Goal: Information Seeking & Learning: Learn about a topic

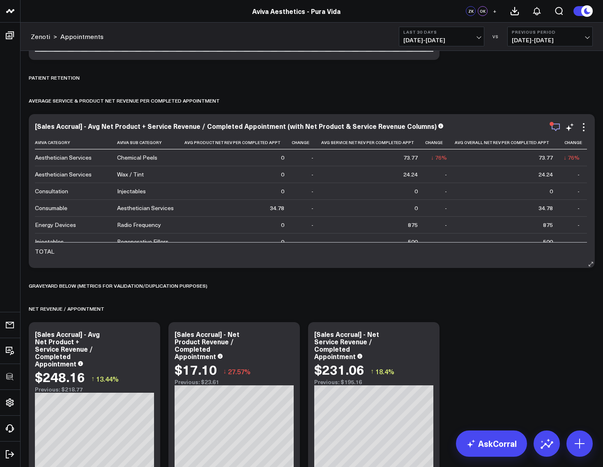
click at [557, 127] on icon "button" at bounding box center [555, 127] width 10 height 10
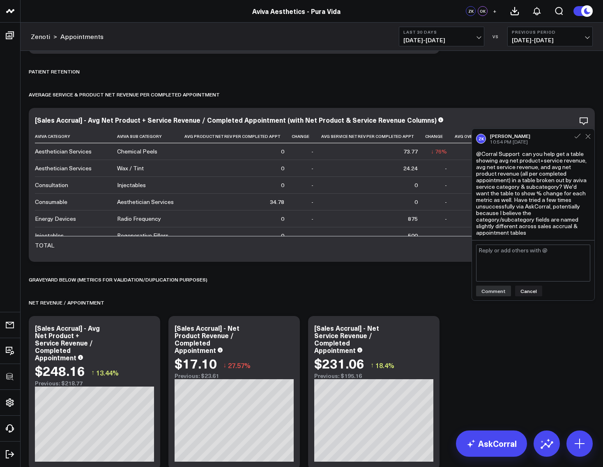
scroll to position [3914, 0]
click at [513, 87] on div "Average Service & Product Net Revenue per Completed Appointment" at bounding box center [312, 94] width 566 height 19
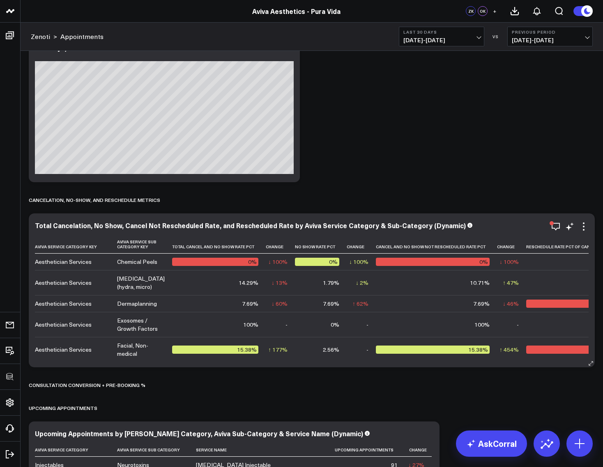
scroll to position [0, 59]
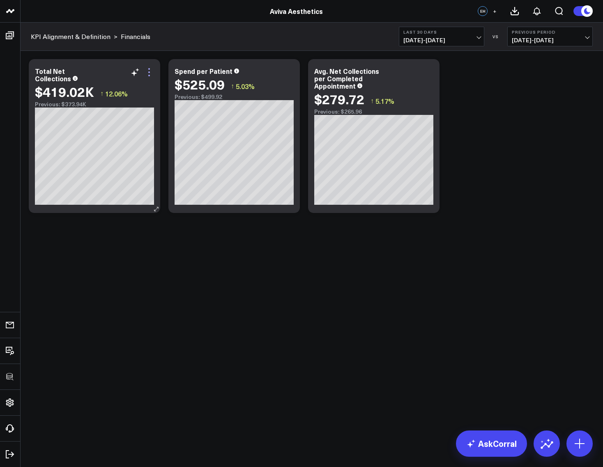
click at [149, 70] on icon at bounding box center [149, 72] width 10 height 10
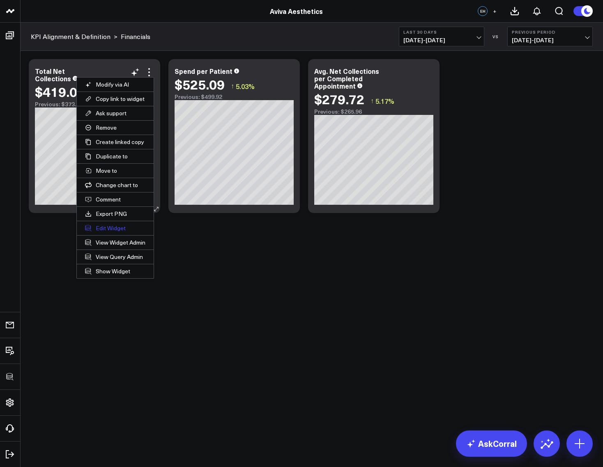
click at [101, 229] on button "Edit Widget" at bounding box center [115, 228] width 77 height 14
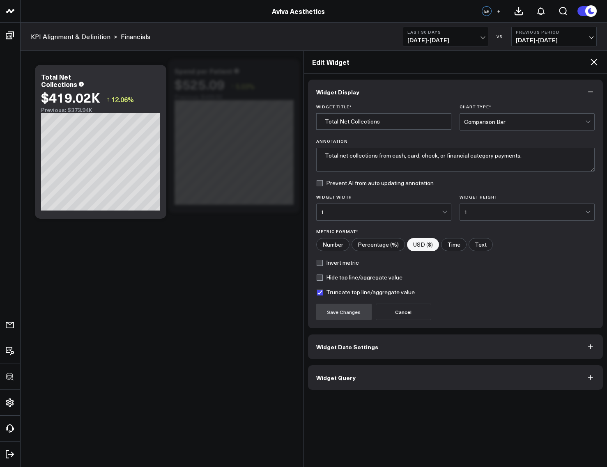
click at [372, 384] on button "Widget Query" at bounding box center [455, 377] width 295 height 25
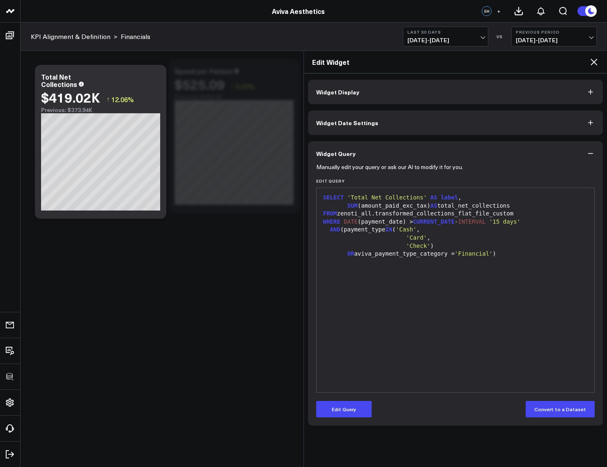
click at [111, 36] on div "KPI Alignment & Definition >" at bounding box center [74, 36] width 87 height 9
click at [597, 62] on icon at bounding box center [594, 62] width 10 height 10
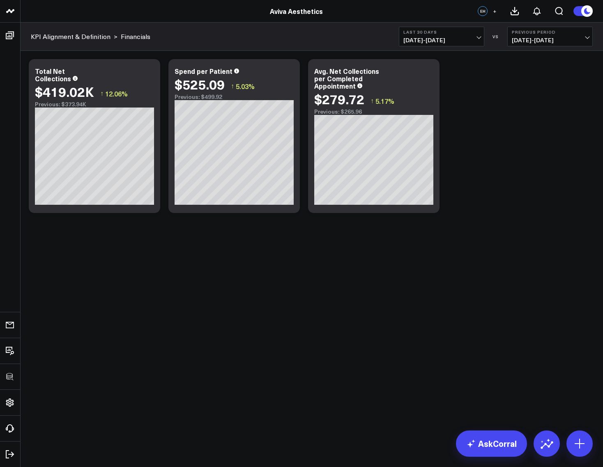
click at [493, 10] on span "+" at bounding box center [495, 11] width 4 height 6
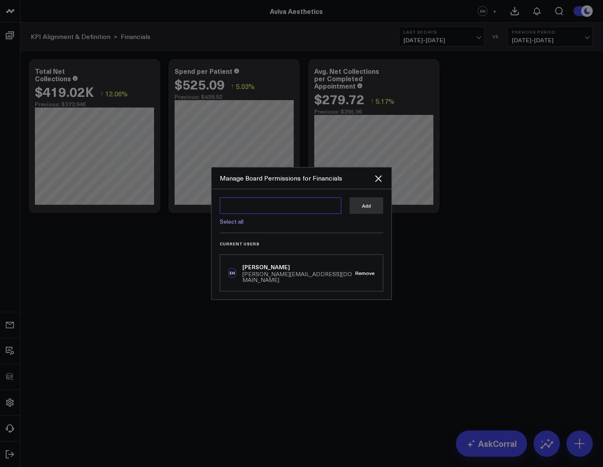
click at [255, 213] on textarea at bounding box center [281, 205] width 122 height 16
click at [238, 189] on div "Manage Board Permissions for Financials" at bounding box center [301, 178] width 180 height 22
click at [231, 225] on link "Select all" at bounding box center [232, 222] width 24 height 8
type textarea "@Corral Support @Arthur Test @Isabel Lindsay @Zachary Katsulis @Omer Karaayvaz …"
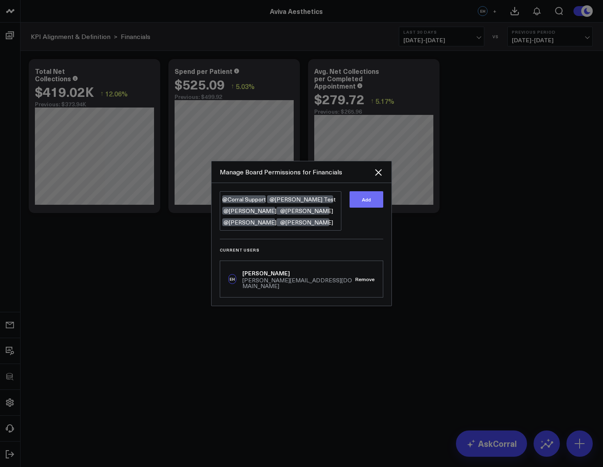
click at [370, 201] on button "Add" at bounding box center [366, 199] width 34 height 16
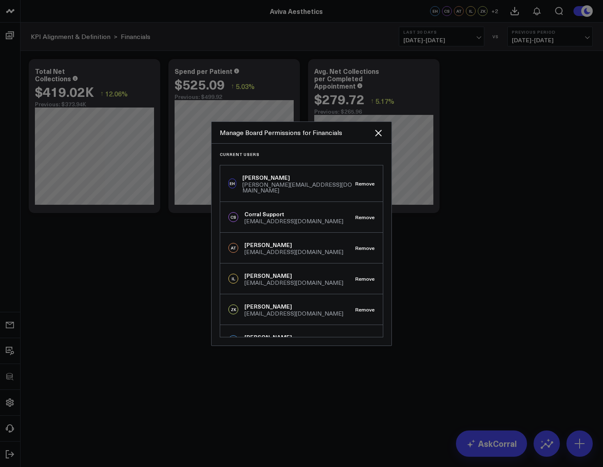
click at [485, 153] on div at bounding box center [301, 233] width 603 height 467
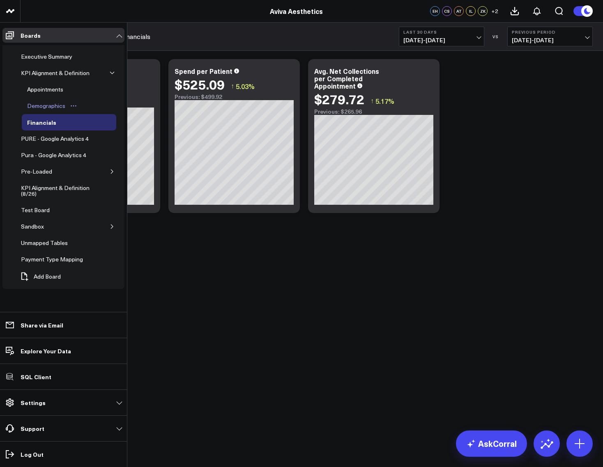
click at [37, 107] on div "Demographics" at bounding box center [46, 106] width 42 height 10
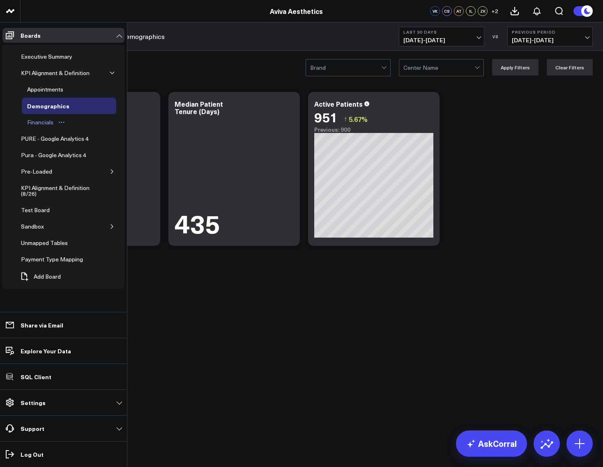
click at [37, 126] on div "Financials" at bounding box center [40, 122] width 30 height 10
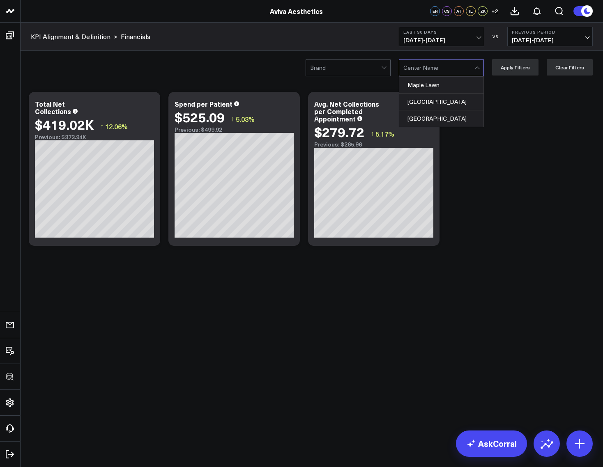
click at [479, 189] on div "Modify via AI Copy link to widget Ask support Remove Create linked copy Executi…" at bounding box center [312, 169] width 574 height 162
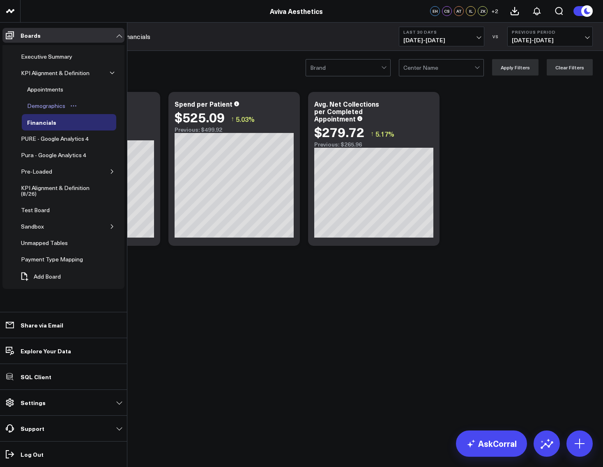
click at [41, 105] on div "Demographics" at bounding box center [46, 106] width 42 height 10
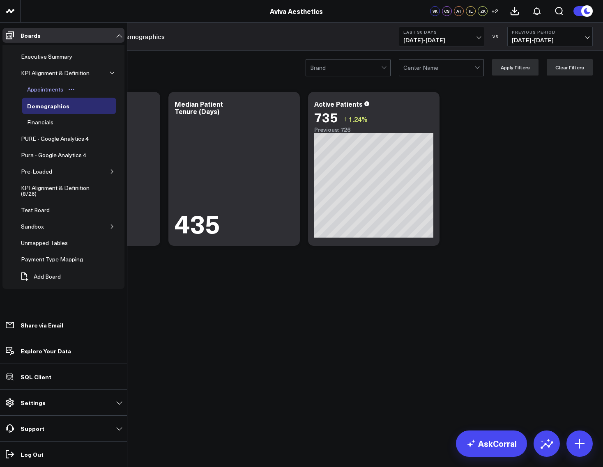
click at [37, 91] on div "Appointments" at bounding box center [45, 90] width 40 height 10
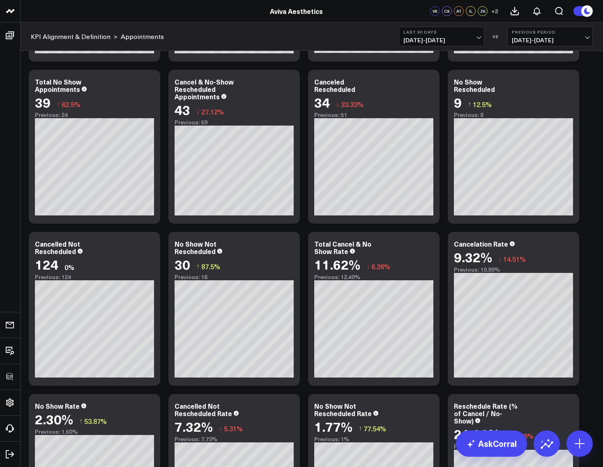
scroll to position [737, 0]
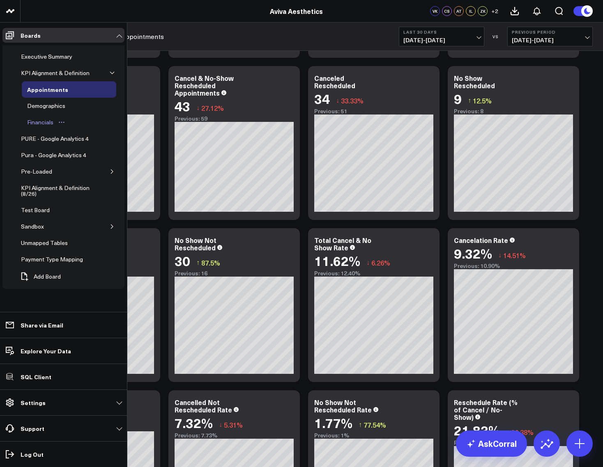
click at [34, 125] on div "Financials" at bounding box center [40, 122] width 30 height 10
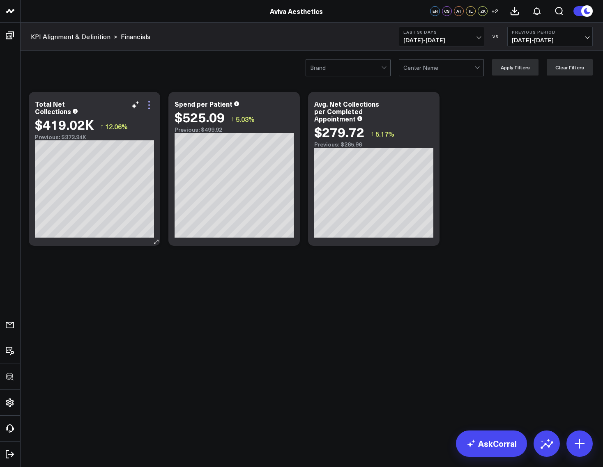
click at [153, 109] on icon at bounding box center [149, 105] width 10 height 10
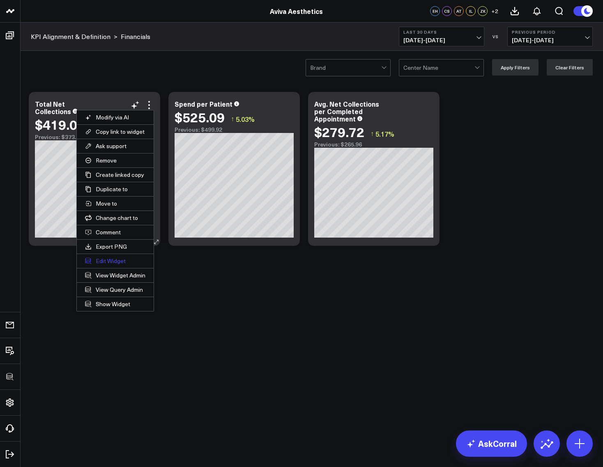
click at [108, 264] on button "Edit Widget" at bounding box center [115, 261] width 77 height 14
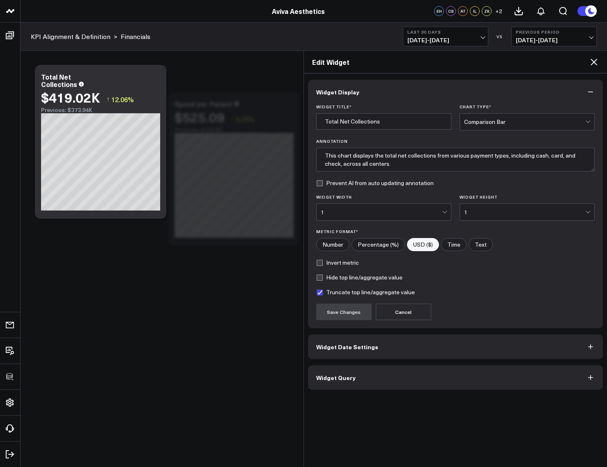
click at [343, 385] on button "Widget Query" at bounding box center [455, 377] width 295 height 25
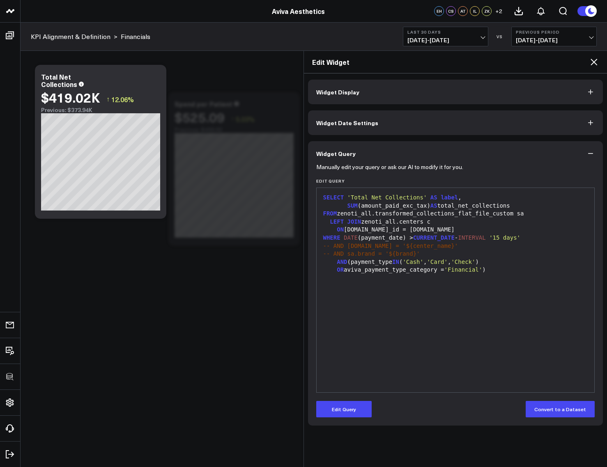
click at [596, 62] on icon at bounding box center [594, 62] width 10 height 10
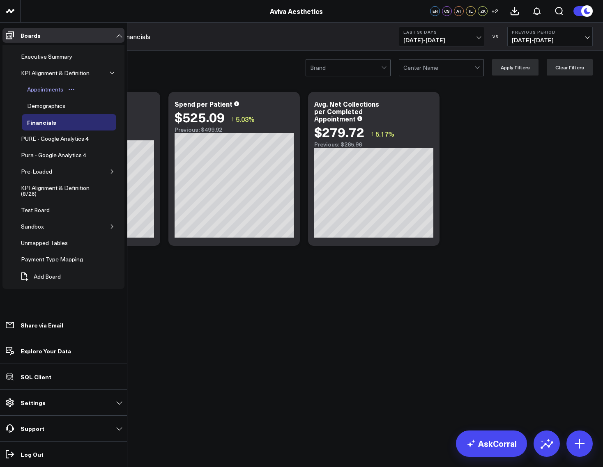
click at [44, 91] on div "Appointments" at bounding box center [45, 90] width 40 height 10
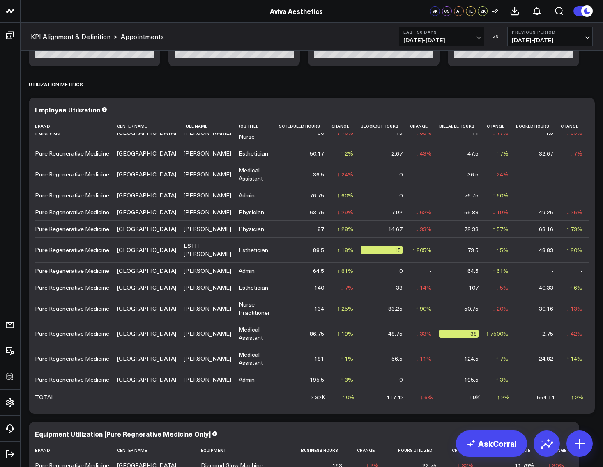
scroll to position [1562, 0]
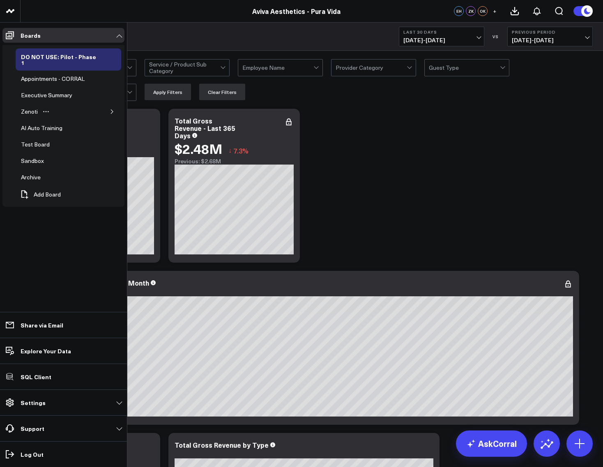
click at [110, 109] on icon "button" at bounding box center [112, 111] width 5 height 5
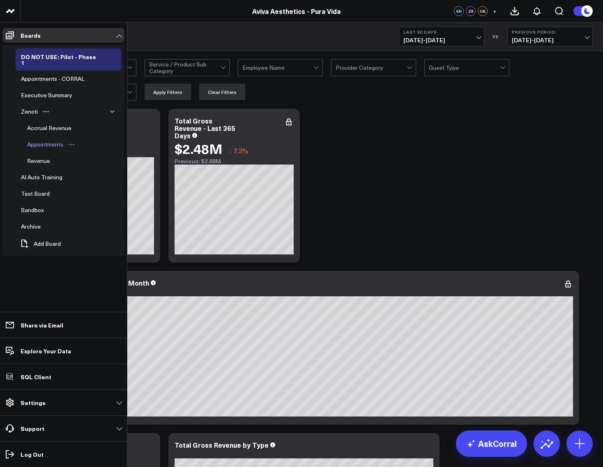
click at [37, 140] on div "Appointments" at bounding box center [45, 145] width 40 height 10
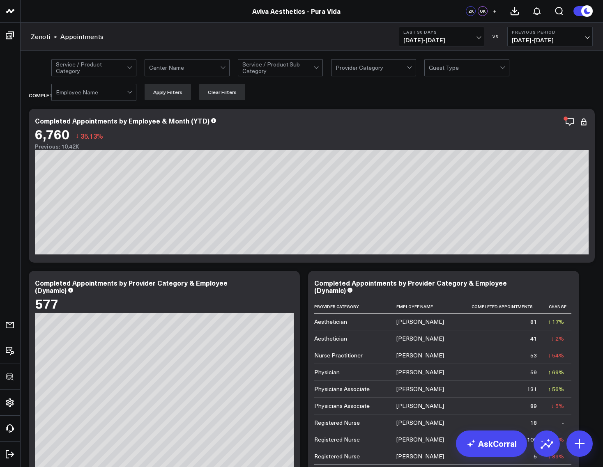
click at [398, 89] on div "Service / Product Category Center Name Service / Product Sub Category Provider …" at bounding box center [321, 79] width 541 height 41
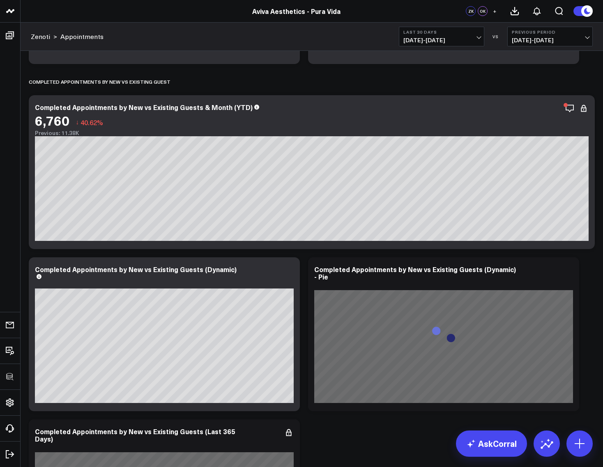
scroll to position [2011, 0]
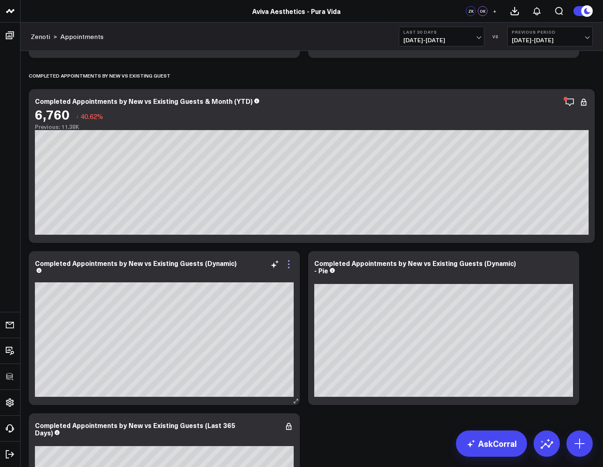
click at [289, 264] on icon at bounding box center [289, 265] width 2 height 2
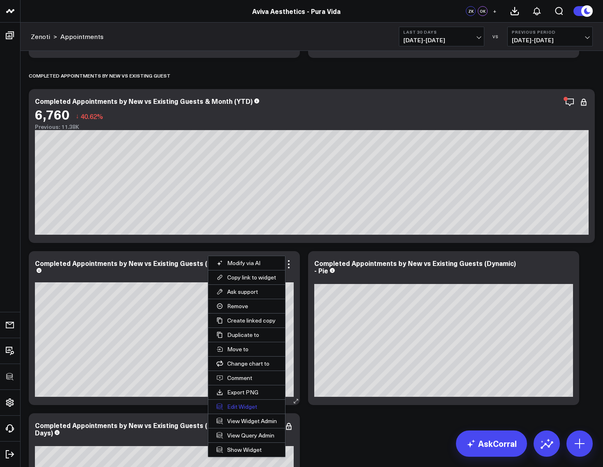
click at [244, 404] on button "Edit Widget" at bounding box center [246, 407] width 77 height 14
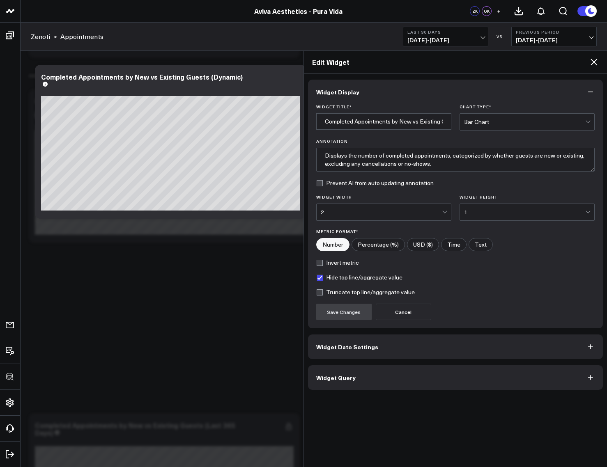
click at [344, 381] on span "Widget Query" at bounding box center [335, 377] width 39 height 7
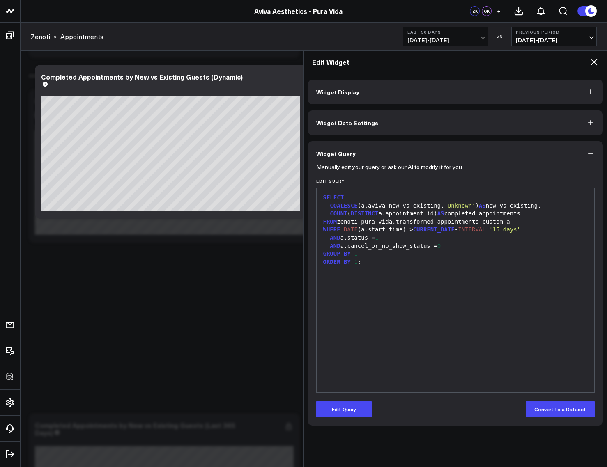
click at [592, 60] on icon at bounding box center [593, 62] width 7 height 7
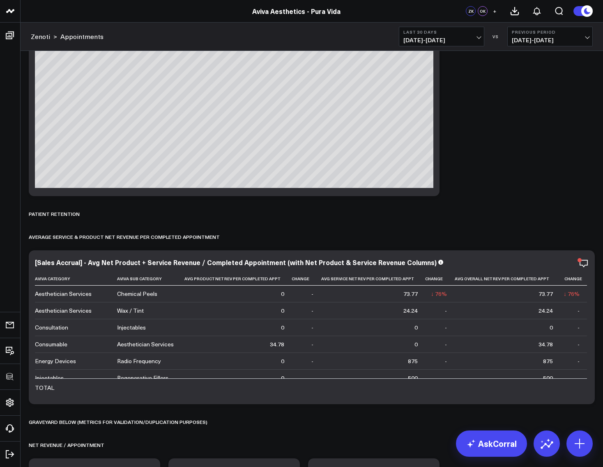
scroll to position [3822, 0]
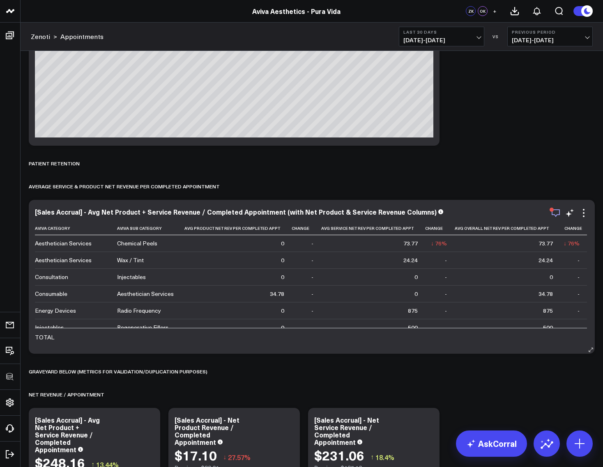
click at [555, 214] on icon "button" at bounding box center [555, 213] width 10 height 10
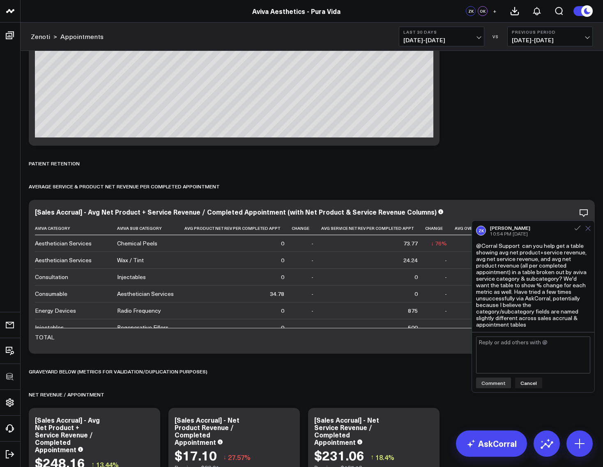
click at [586, 225] on button at bounding box center [587, 228] width 5 height 7
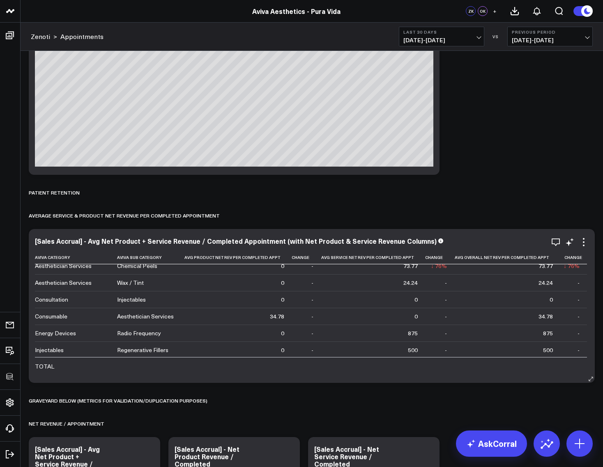
scroll to position [0, 0]
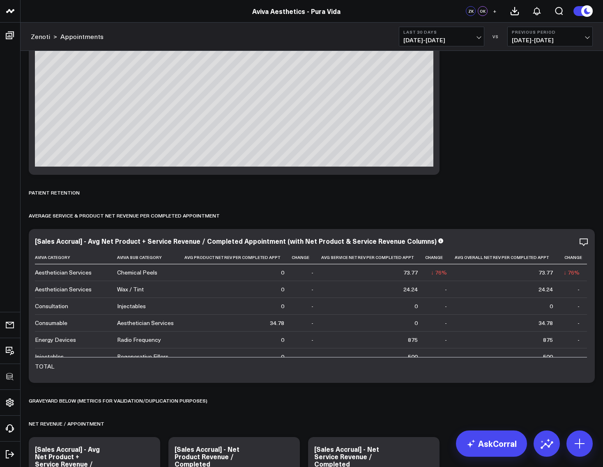
click at [424, 44] on button "Last 30 Days 09/14/25 - 10/13/25" at bounding box center [441, 37] width 85 height 20
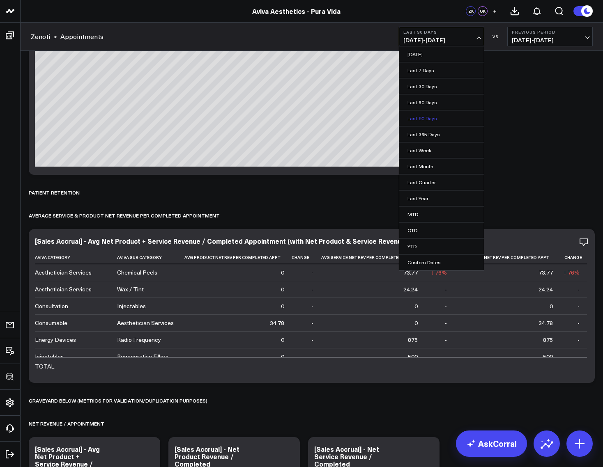
click at [419, 122] on link "Last 90 Days" at bounding box center [441, 118] width 85 height 16
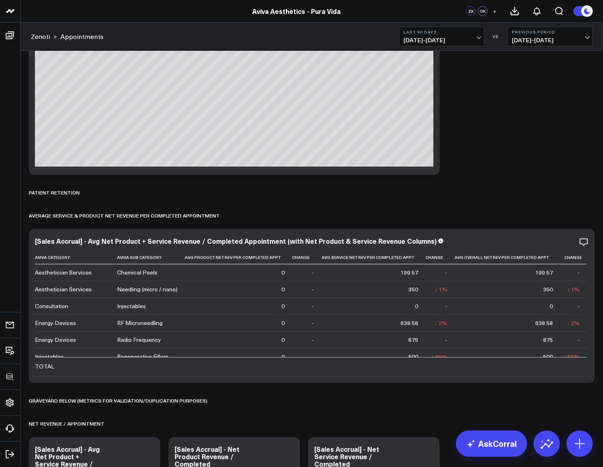
click at [427, 30] on b "Last 90 Days" at bounding box center [441, 32] width 76 height 5
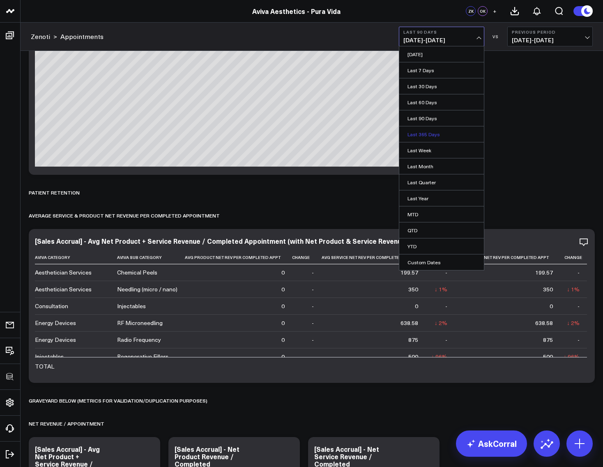
click at [423, 134] on link "Last 365 Days" at bounding box center [441, 134] width 85 height 16
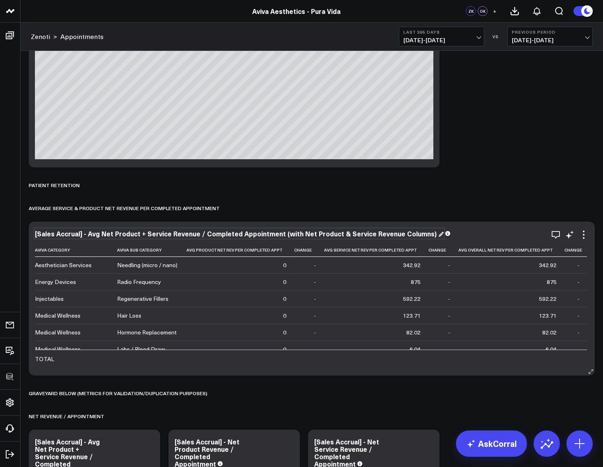
click at [170, 234] on div "[Sales Accrual] - Avg Net Product + Service Revenue / Completed Appointment (wi…" at bounding box center [239, 233] width 408 height 9
click at [585, 233] on icon at bounding box center [583, 235] width 10 height 10
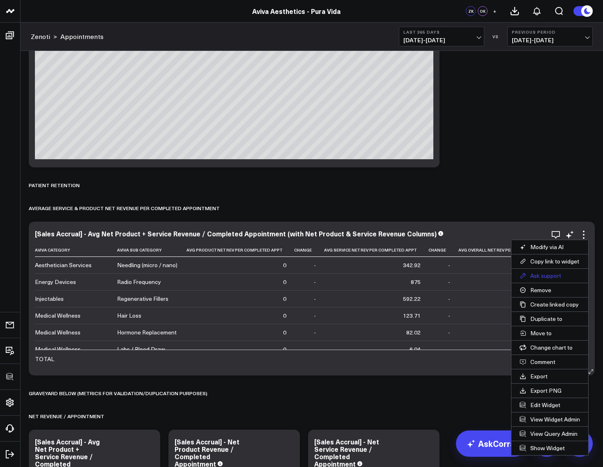
click at [549, 275] on button "Ask support" at bounding box center [549, 276] width 77 height 14
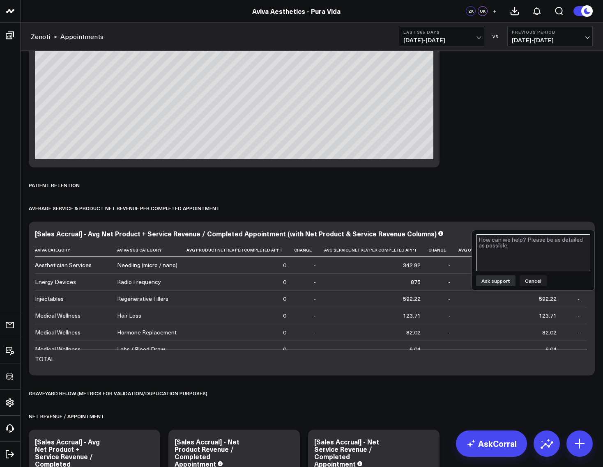
click at [504, 243] on textarea at bounding box center [533, 252] width 114 height 37
type textarea "Let's take another look here - categories seem to be missing."
click at [498, 284] on button "Ask support" at bounding box center [495, 280] width 39 height 11
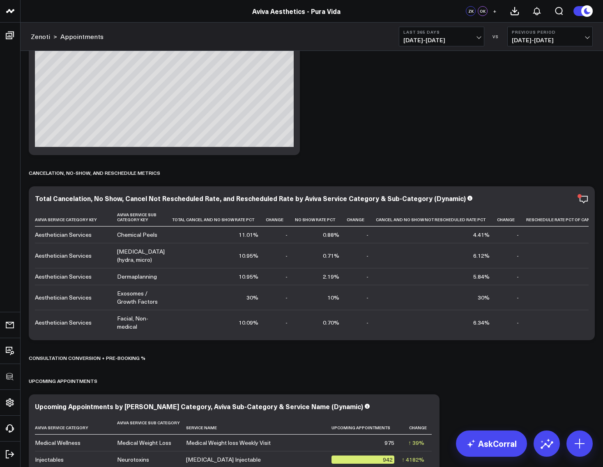
click at [431, 42] on span "10/14/24 - 10/13/25" at bounding box center [441, 40] width 76 height 7
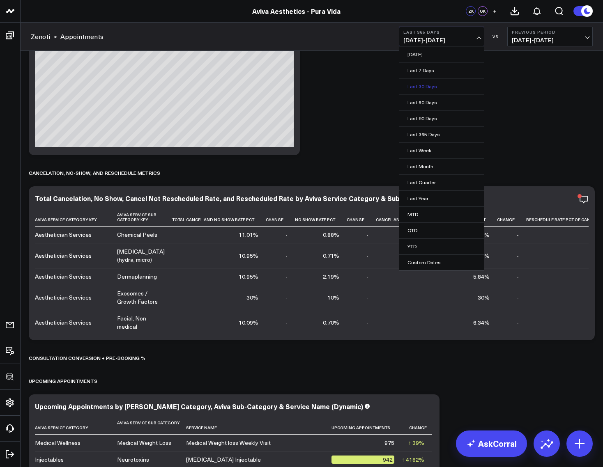
click at [426, 80] on link "Last 30 Days" at bounding box center [441, 86] width 85 height 16
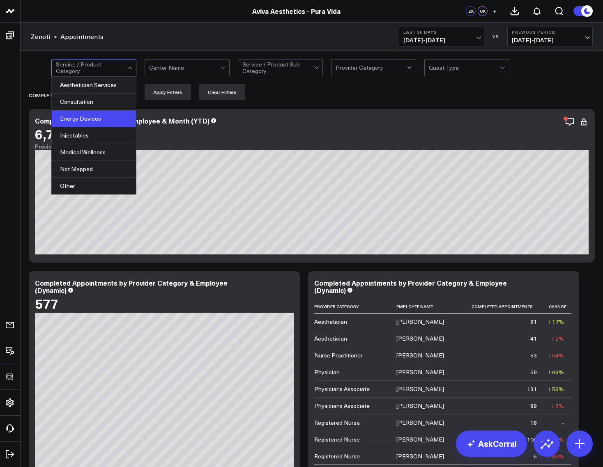
click at [105, 110] on div "Energy Devices" at bounding box center [94, 118] width 84 height 17
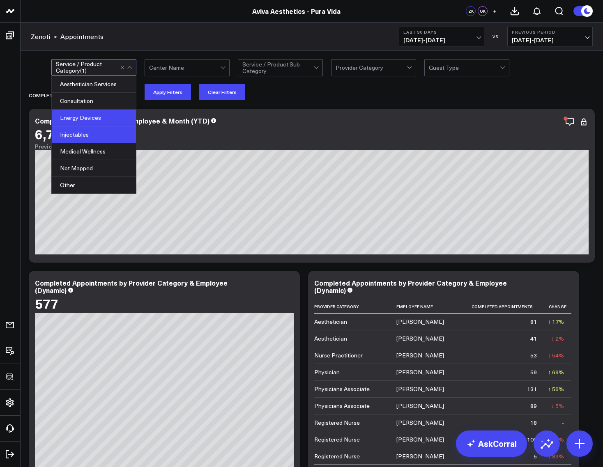
click at [105, 135] on div "Injectables" at bounding box center [94, 134] width 84 height 17
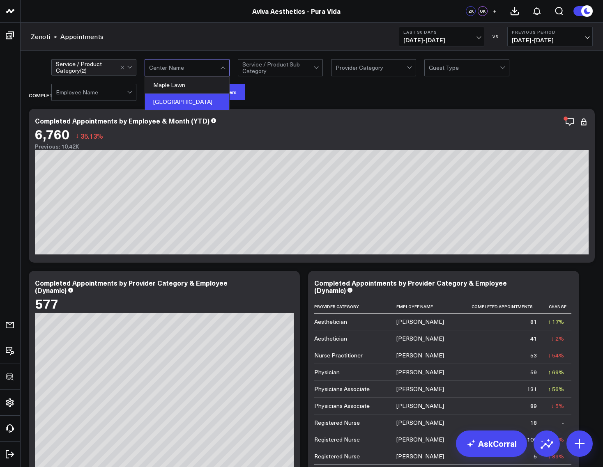
click at [181, 100] on div "Marriottsville" at bounding box center [187, 102] width 84 height 16
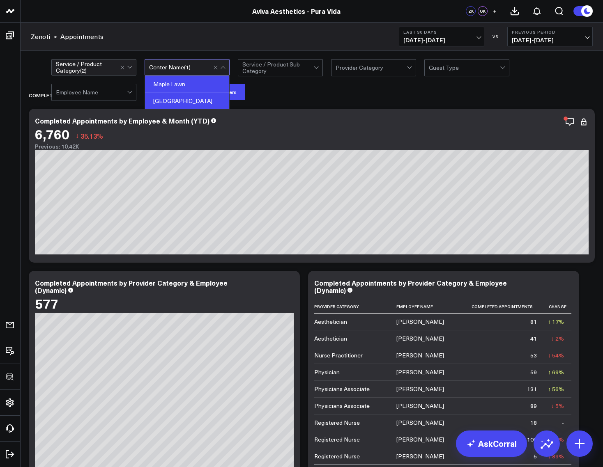
click at [176, 85] on div "Maple Lawn" at bounding box center [187, 84] width 84 height 17
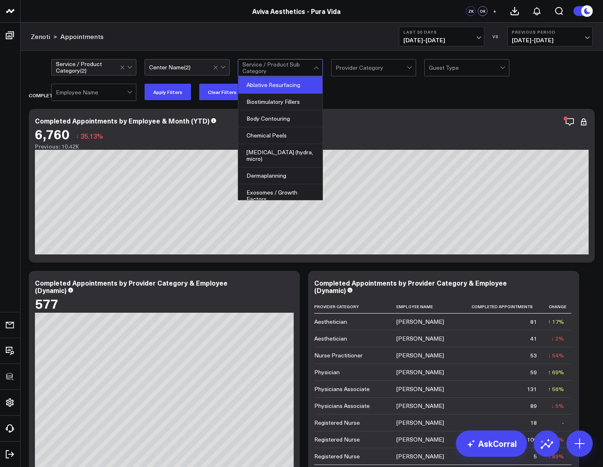
click at [271, 92] on div "Ablative Resurfacing" at bounding box center [280, 85] width 84 height 17
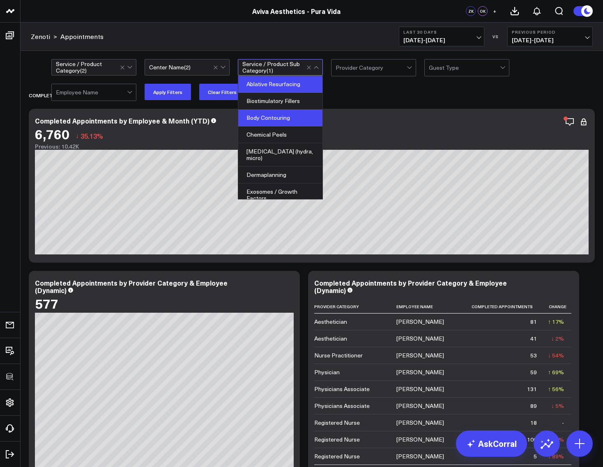
click at [271, 118] on div "Body Contouring" at bounding box center [280, 118] width 84 height 17
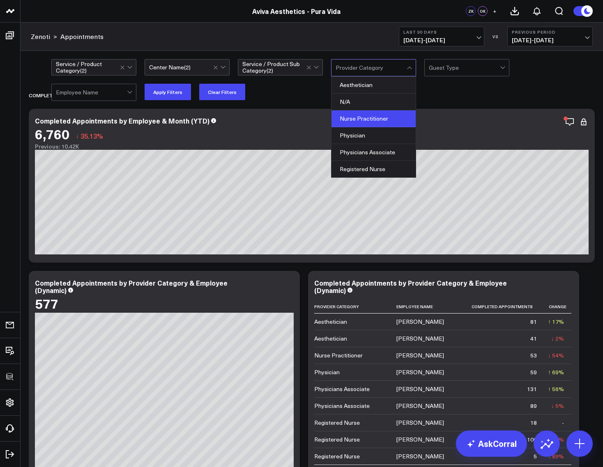
click at [367, 111] on div "Nurse Practitioner" at bounding box center [373, 118] width 84 height 17
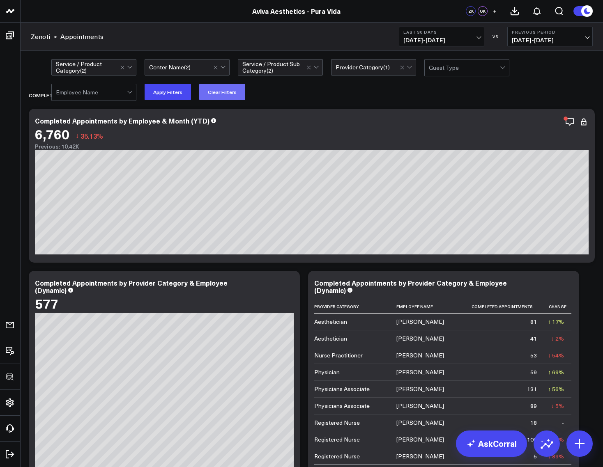
click at [225, 93] on button "Clear Filters" at bounding box center [222, 92] width 46 height 16
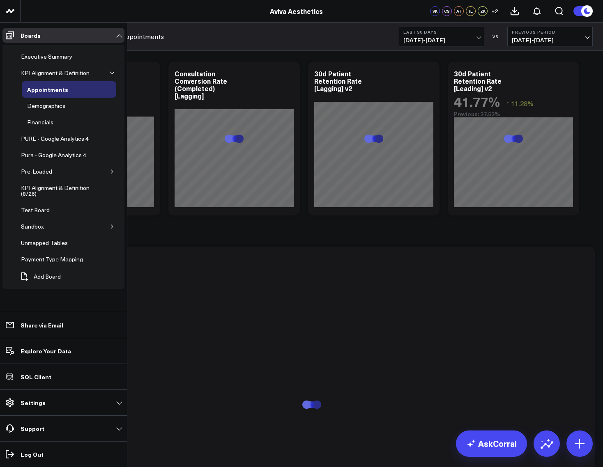
scroll to position [1429, 0]
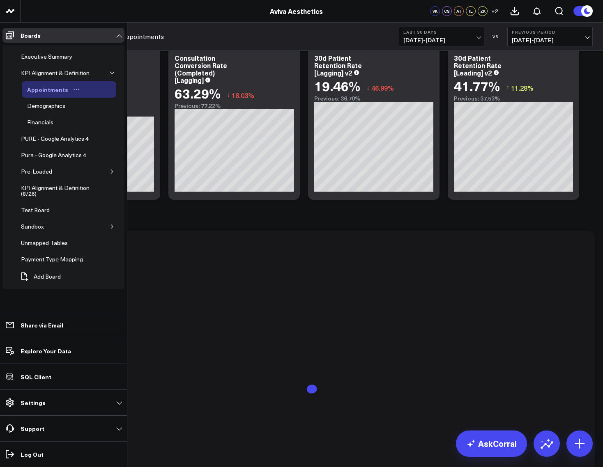
click at [39, 91] on div "Appointments" at bounding box center [47, 90] width 45 height 10
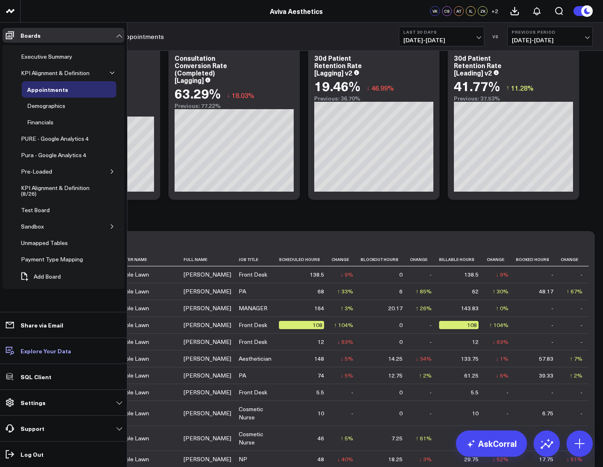
click at [43, 354] on p "Explore Your Data" at bounding box center [46, 351] width 50 height 7
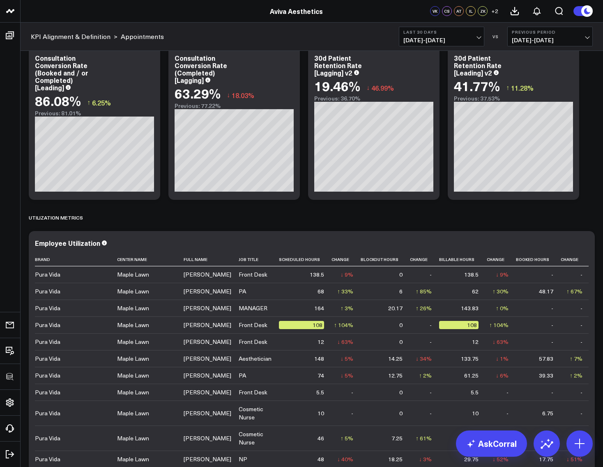
click at [152, 9] on div "Aviva Aesthetics" at bounding box center [296, 11] width 592 height 9
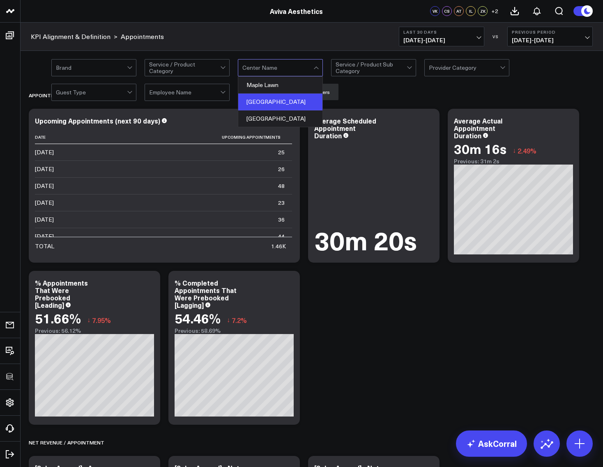
click at [268, 98] on div "Marriottsville" at bounding box center [280, 102] width 84 height 17
click at [361, 92] on div "Brand Service / Product Category option Marriottsville, selected. Maple Lawn, 1…" at bounding box center [321, 79] width 541 height 41
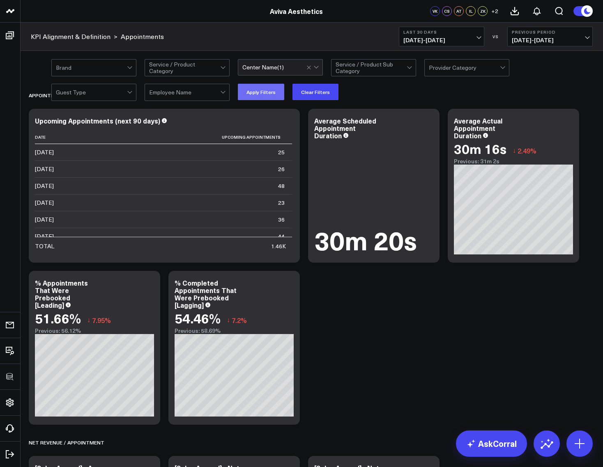
click at [253, 98] on button "Apply Filters" at bounding box center [261, 92] width 46 height 16
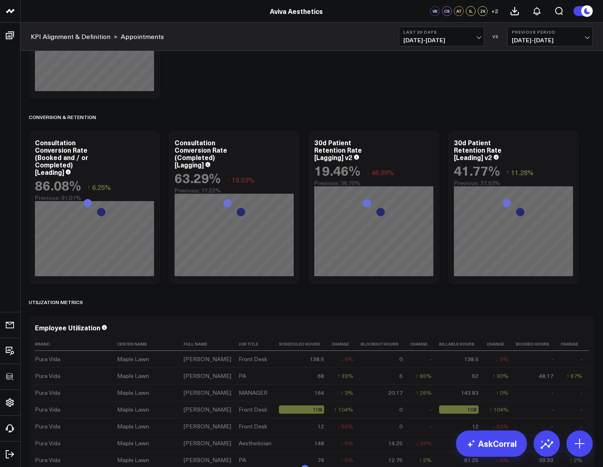
scroll to position [1359, 0]
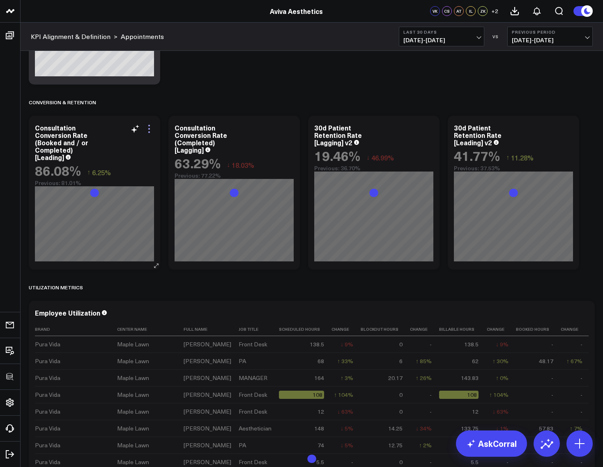
click at [148, 129] on icon at bounding box center [149, 129] width 2 height 2
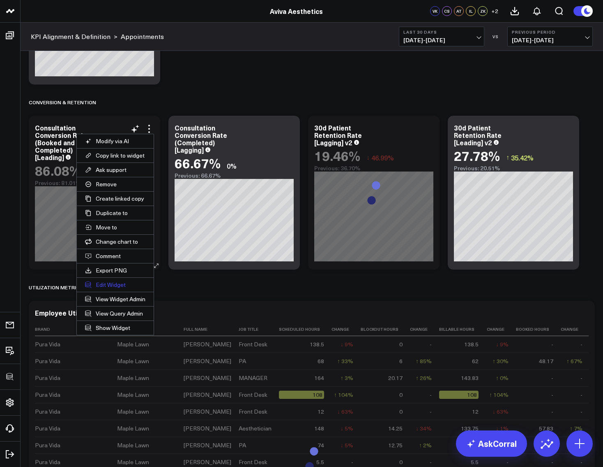
click at [113, 282] on button "Edit Widget" at bounding box center [115, 285] width 77 height 14
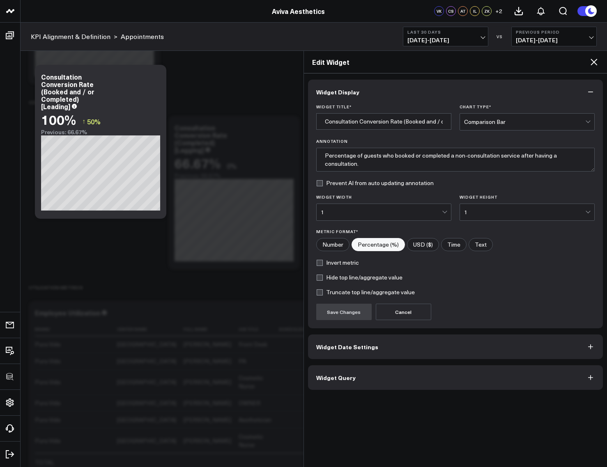
click at [591, 64] on icon at bounding box center [594, 62] width 10 height 10
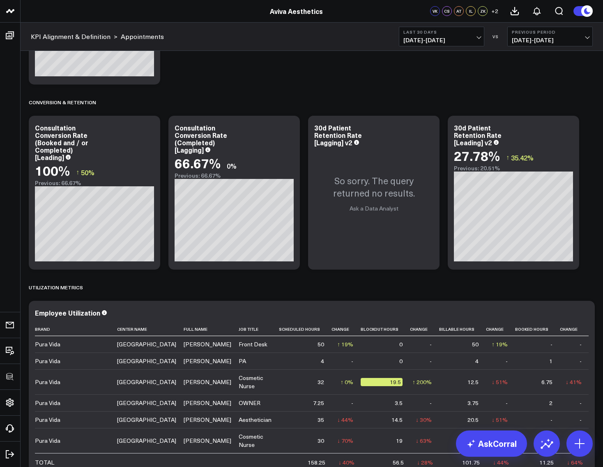
click at [444, 35] on button "Last 30 Days 09/14/25 - 10/13/25" at bounding box center [441, 37] width 85 height 20
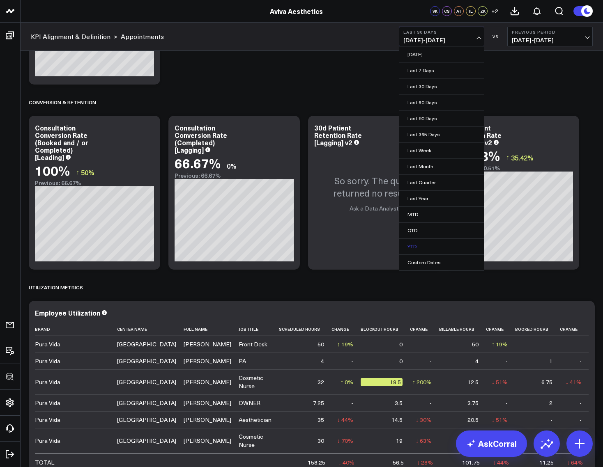
click at [411, 243] on link "YTD" at bounding box center [441, 246] width 85 height 16
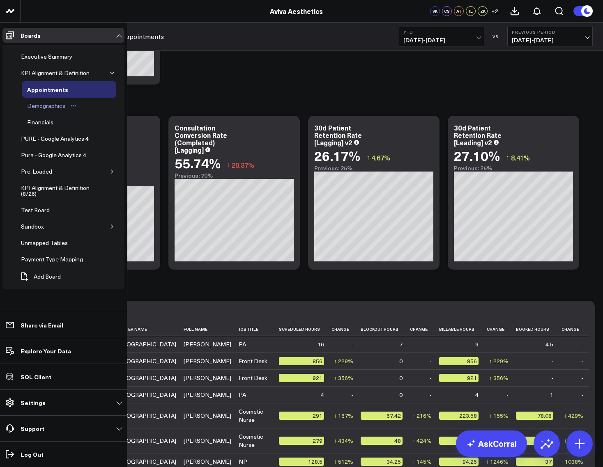
click at [39, 107] on div "Demographics" at bounding box center [46, 106] width 42 height 10
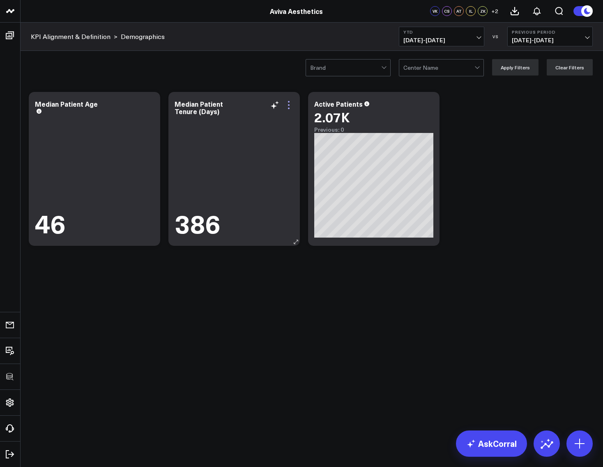
click at [288, 101] on icon at bounding box center [289, 105] width 10 height 10
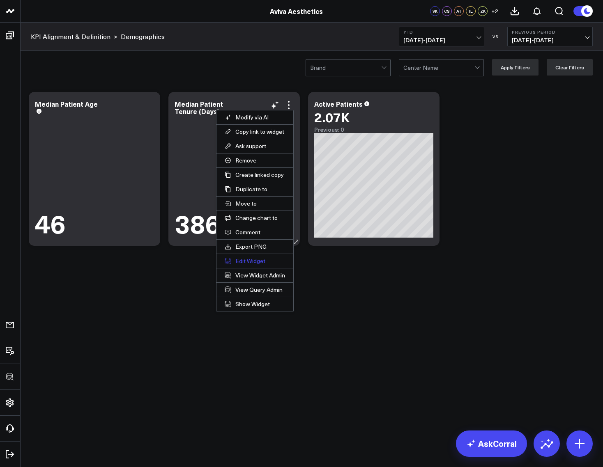
click at [244, 259] on button "Edit Widget" at bounding box center [254, 261] width 77 height 14
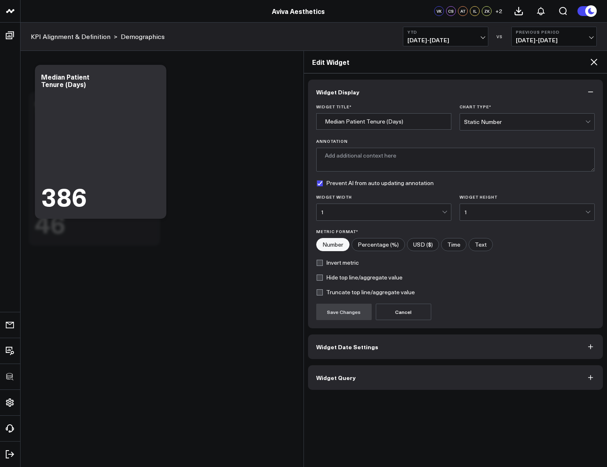
click at [333, 385] on button "Widget Query" at bounding box center [455, 377] width 295 height 25
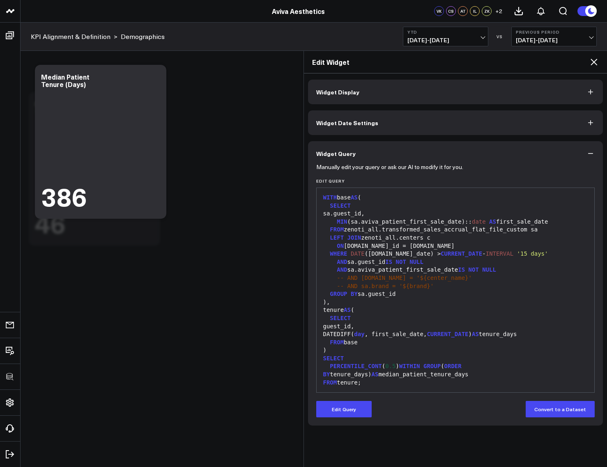
click at [594, 64] on icon at bounding box center [594, 62] width 10 height 10
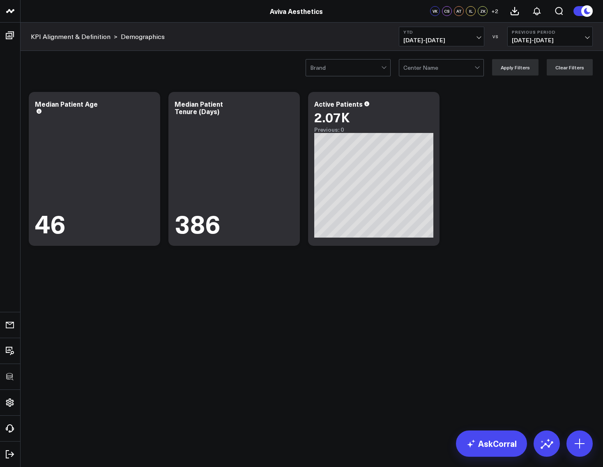
click at [268, 338] on body "100525 Test 100625-2 100925 3725 Test 829 Studios Accenture Acme Industrial Act…" at bounding box center [301, 233] width 603 height 467
click at [151, 104] on icon at bounding box center [149, 105] width 10 height 10
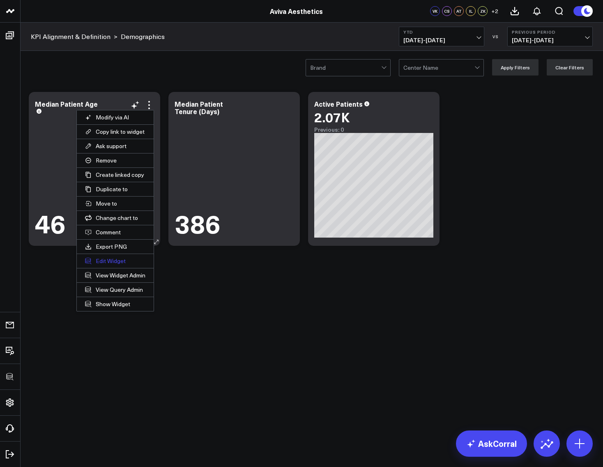
click at [110, 262] on button "Edit Widget" at bounding box center [115, 261] width 77 height 14
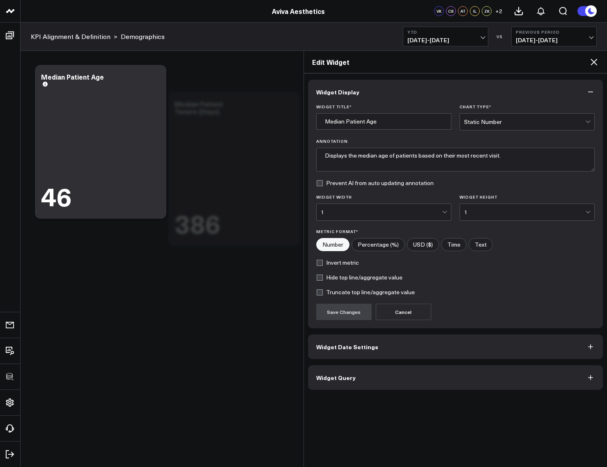
click at [332, 370] on button "Widget Query" at bounding box center [455, 377] width 295 height 25
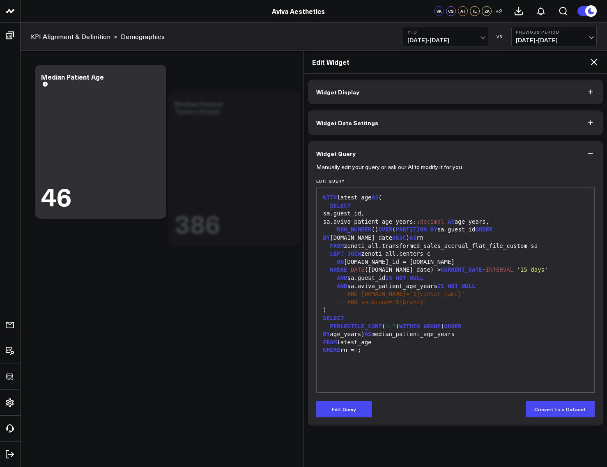
click at [592, 60] on icon at bounding box center [593, 62] width 7 height 7
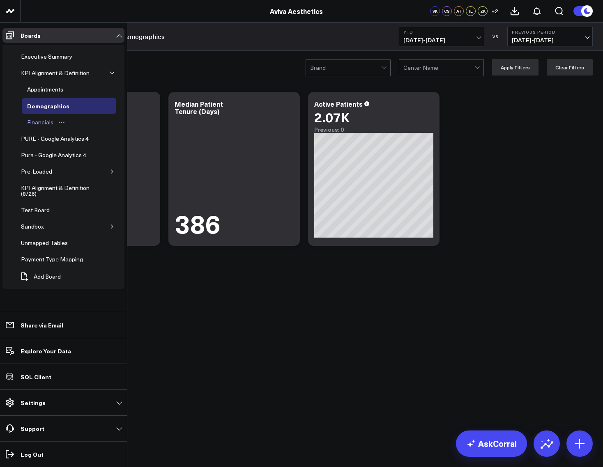
click at [39, 119] on div "Financials" at bounding box center [40, 122] width 30 height 10
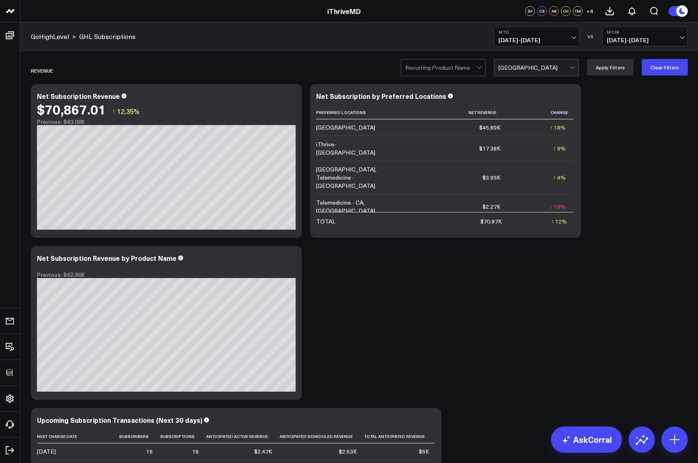
scroll to position [43, 0]
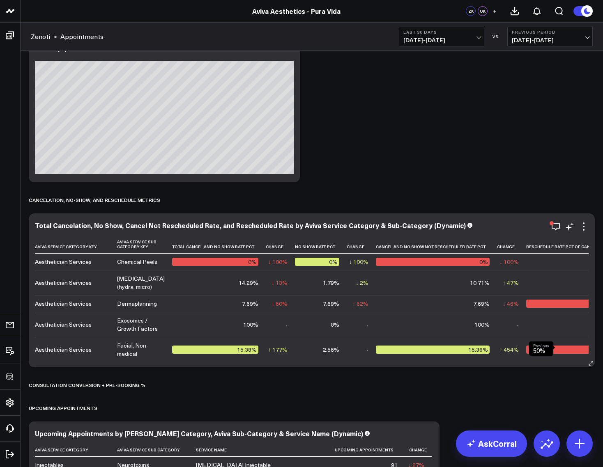
scroll to position [0, 59]
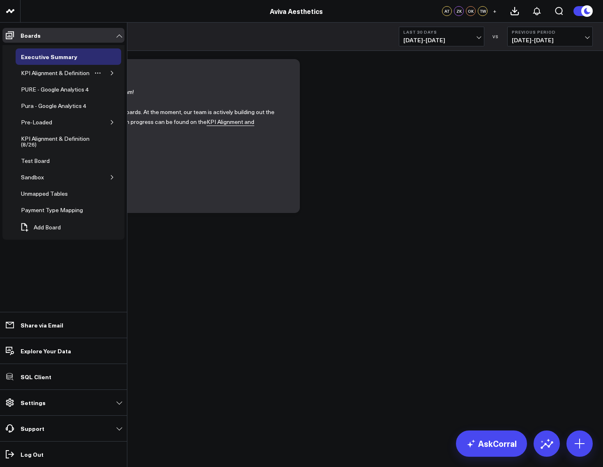
click at [113, 72] on icon "button" at bounding box center [112, 73] width 5 height 5
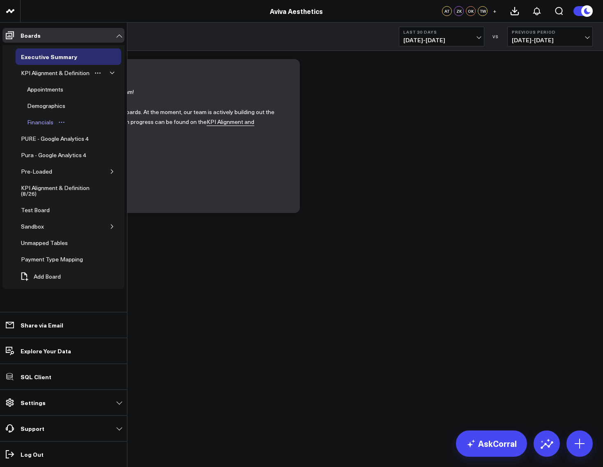
click at [38, 124] on div "Financials" at bounding box center [40, 122] width 30 height 10
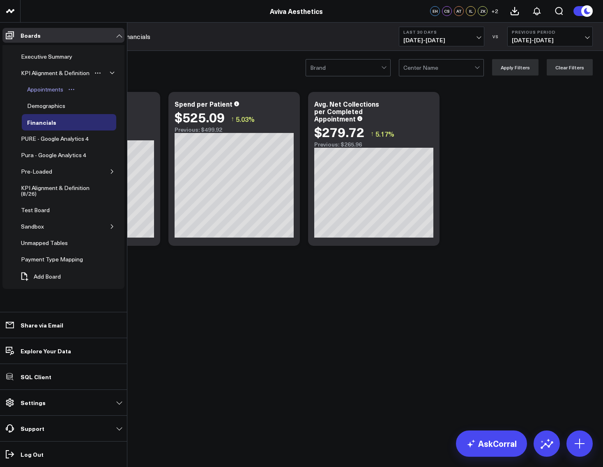
click at [37, 90] on div "Appointments" at bounding box center [45, 90] width 40 height 10
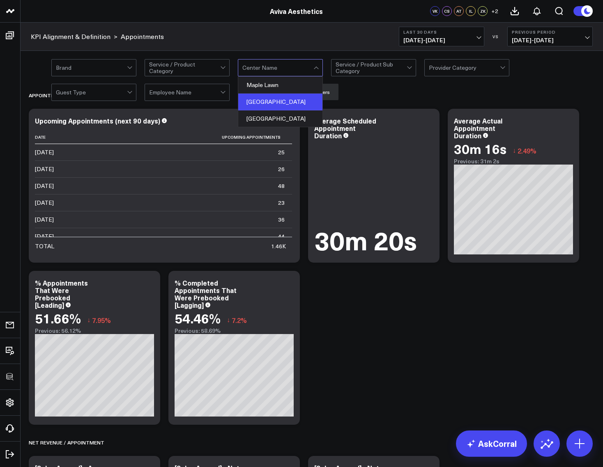
click at [271, 100] on div "Marriottsville" at bounding box center [280, 102] width 84 height 17
click at [282, 39] on div "KPI Alignment & Definition > Appointments Last 30 Days 09/14/25 - 10/13/25 VS P…" at bounding box center [312, 37] width 582 height 28
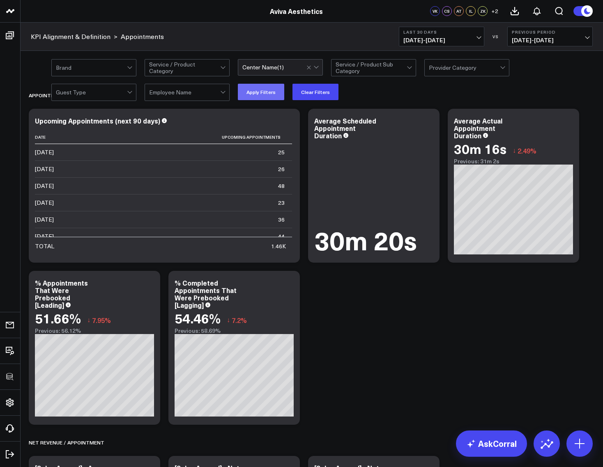
click at [269, 88] on button "Apply Filters" at bounding box center [261, 92] width 46 height 16
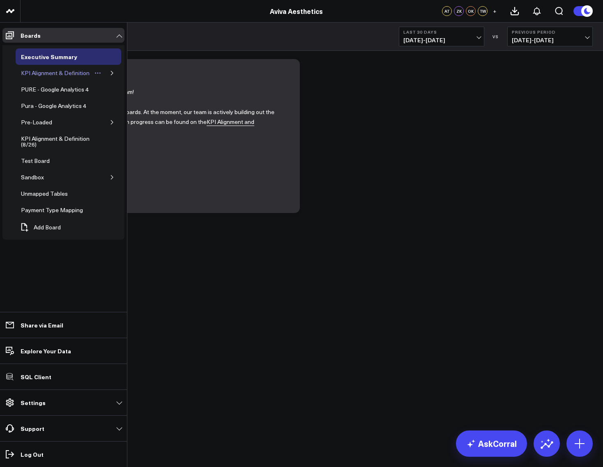
click at [80, 70] on div "KPI Alignment & Definition" at bounding box center [55, 73] width 73 height 10
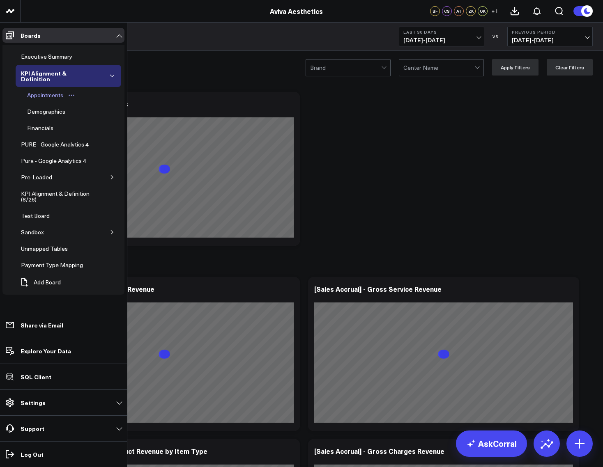
click at [47, 95] on div "Appointments" at bounding box center [45, 95] width 40 height 10
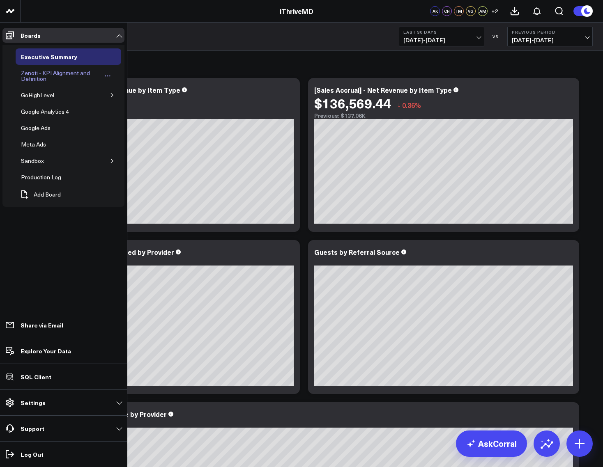
click at [29, 80] on div "Zenoti - KPI Alignment and Definition" at bounding box center [61, 76] width 84 height 16
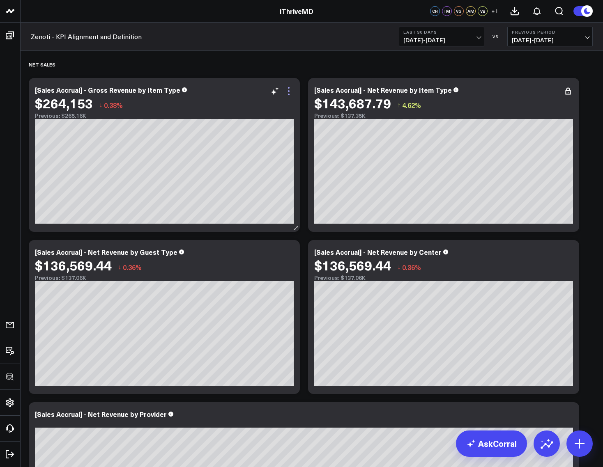
click at [286, 93] on icon at bounding box center [289, 91] width 10 height 10
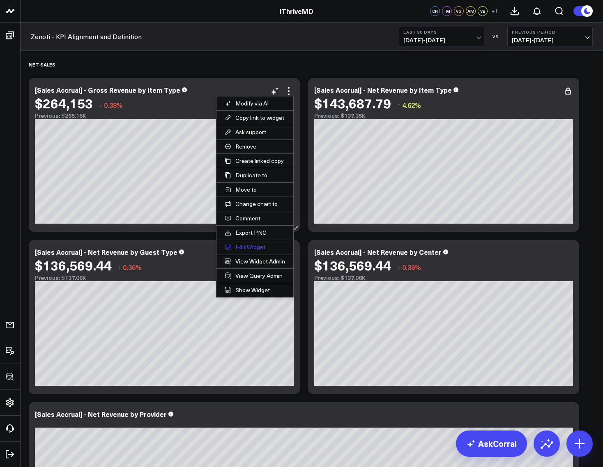
click at [254, 245] on button "Edit Widget" at bounding box center [254, 247] width 77 height 14
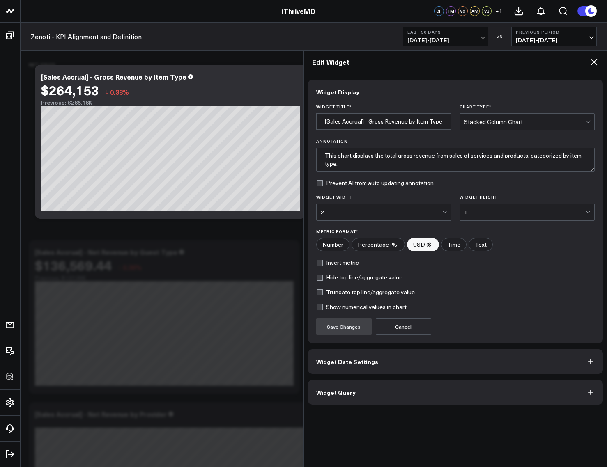
click at [335, 389] on span "Widget Query" at bounding box center [335, 392] width 39 height 7
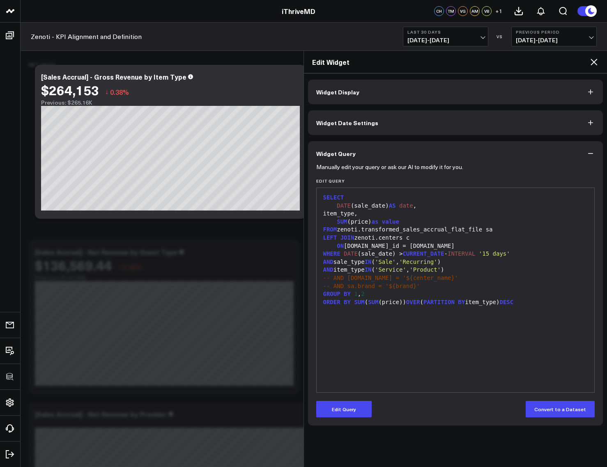
click at [594, 61] on icon at bounding box center [594, 62] width 10 height 10
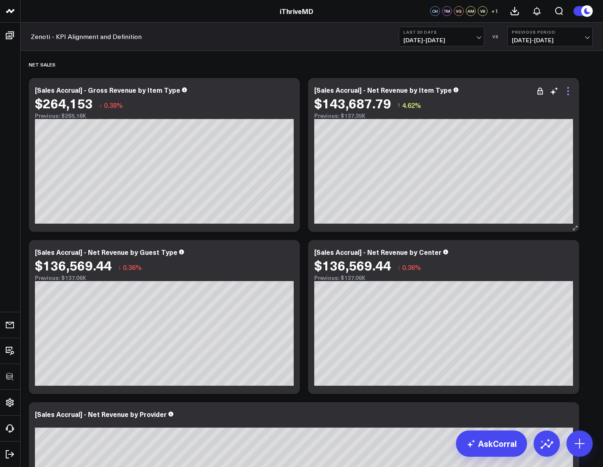
click at [566, 92] on icon at bounding box center [568, 91] width 10 height 10
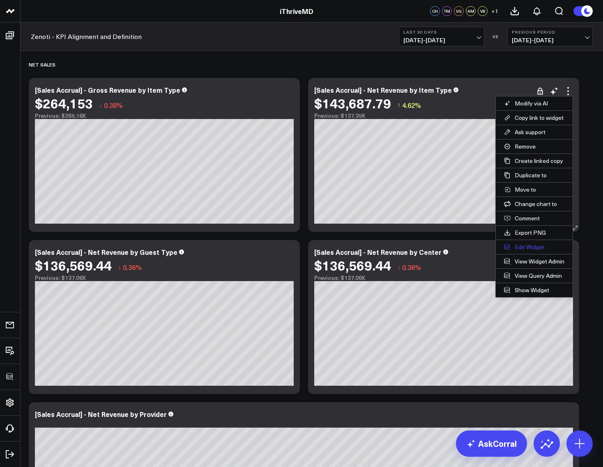
click at [519, 246] on button "Edit Widget" at bounding box center [533, 247] width 77 height 14
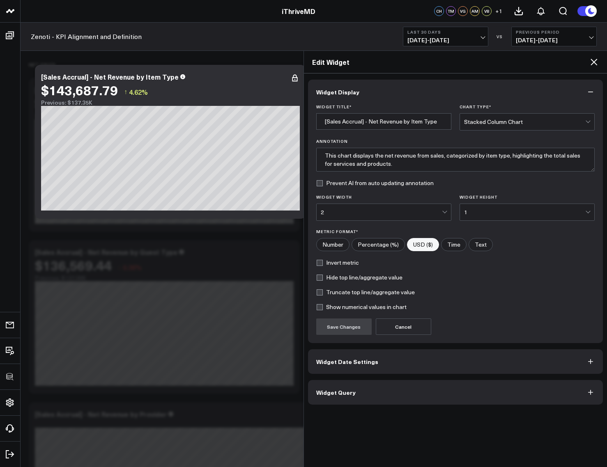
click at [337, 393] on span "Widget Query" at bounding box center [335, 392] width 39 height 7
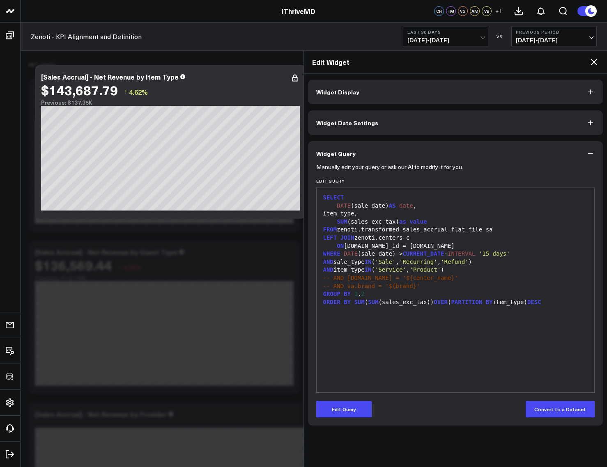
click at [594, 64] on icon at bounding box center [594, 62] width 10 height 10
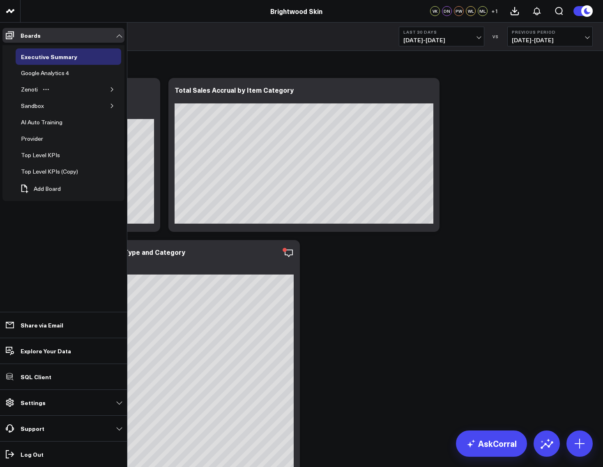
click at [112, 87] on icon "button" at bounding box center [112, 89] width 5 height 5
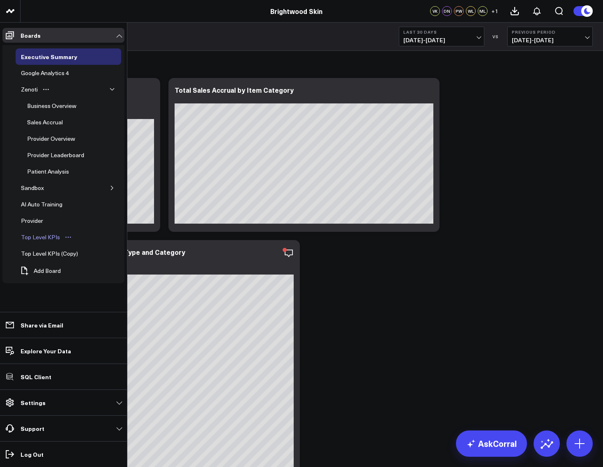
click at [42, 236] on div "Top Level KPIs" at bounding box center [40, 237] width 43 height 10
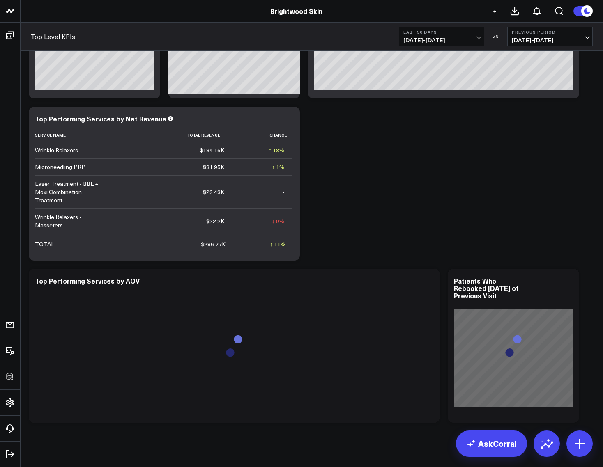
scroll to position [1522, 0]
